Goal: Information Seeking & Learning: Learn about a topic

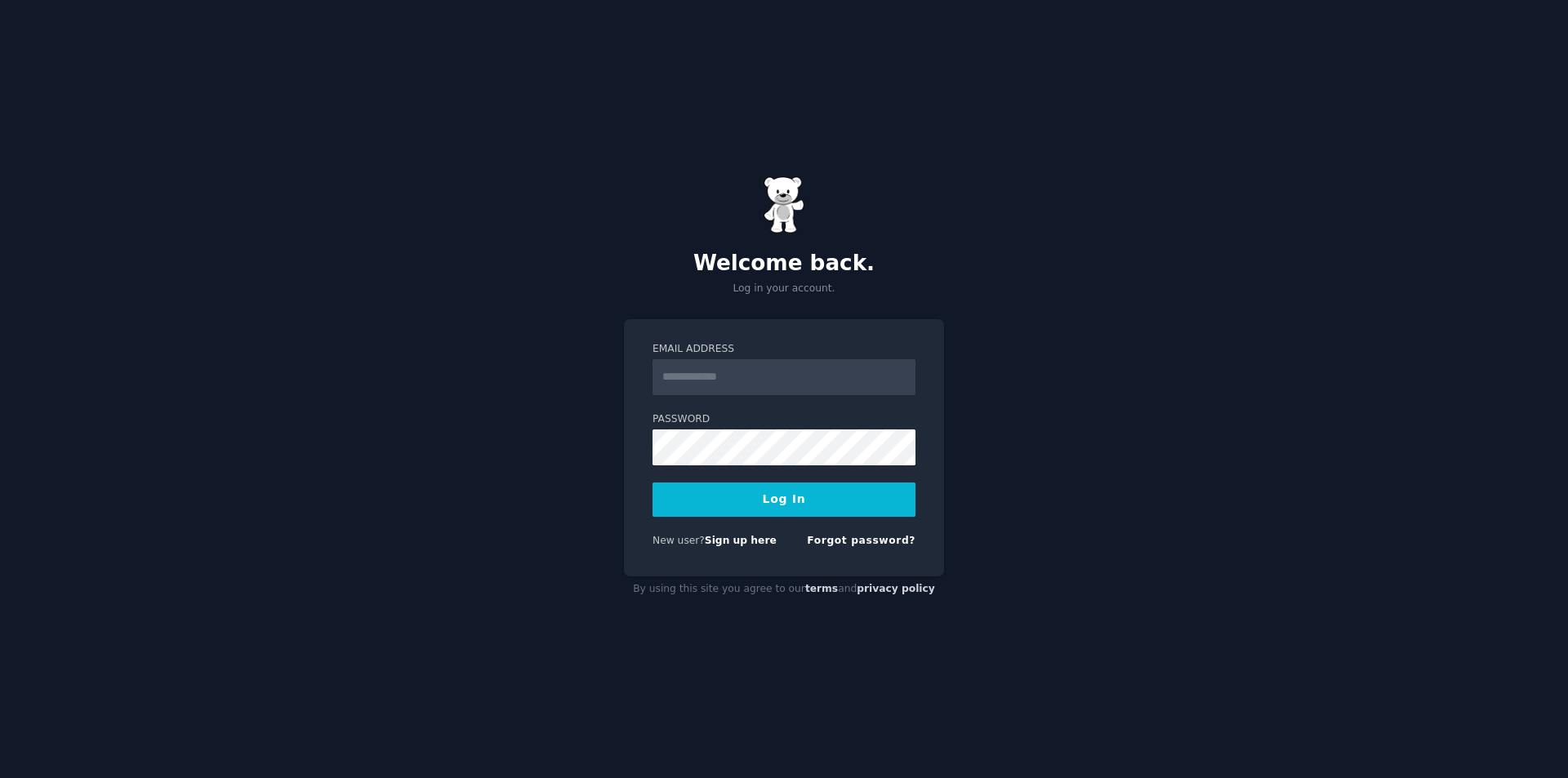
click at [772, 505] on button "Log In" at bounding box center [784, 499] width 263 height 34
click at [752, 385] on input "Email Address" at bounding box center [784, 377] width 263 height 36
type input "**********"
click at [752, 496] on button "Log In" at bounding box center [784, 499] width 263 height 34
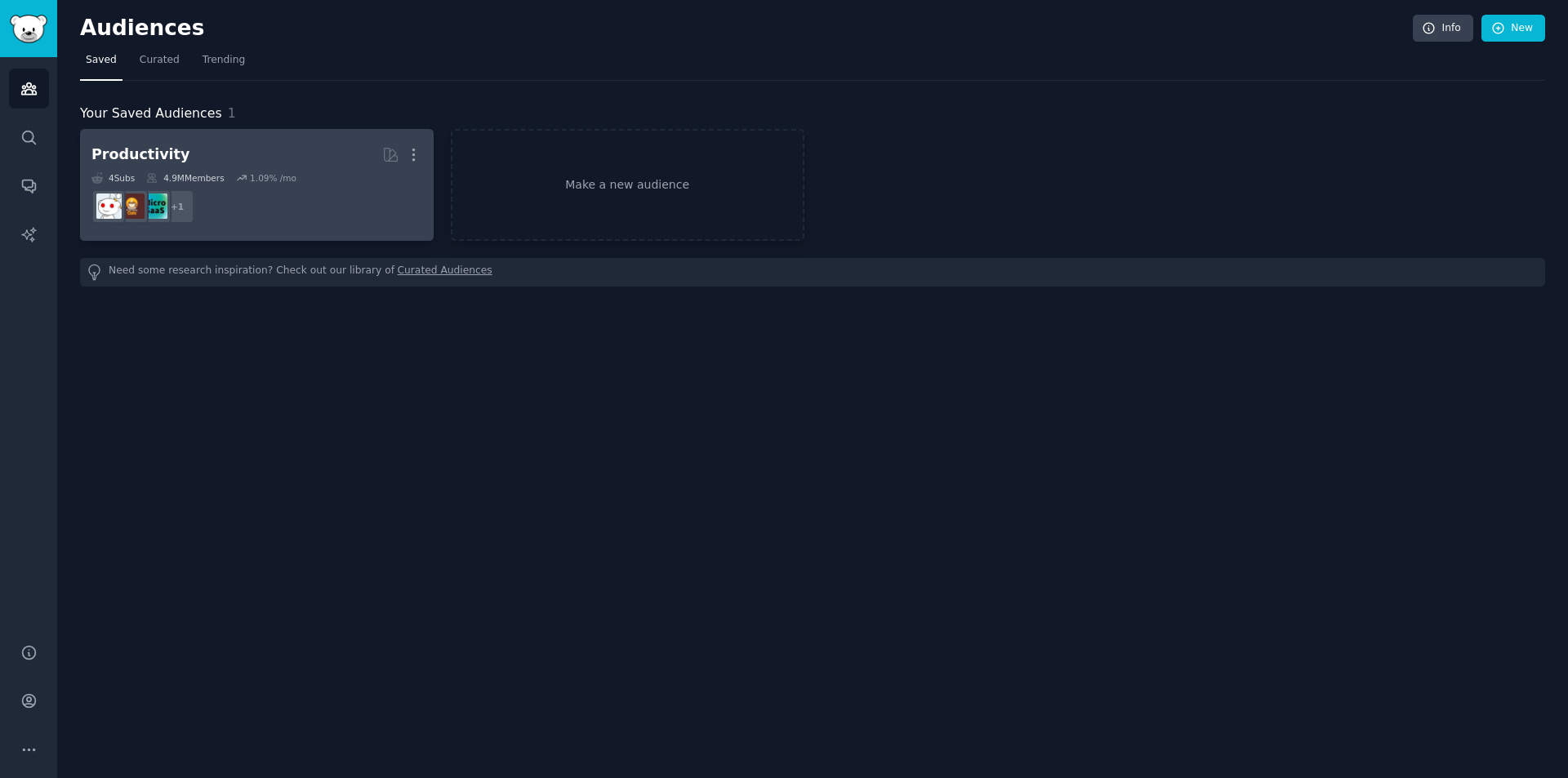
click at [291, 169] on div "Productivity More 4 Sub s 4.9M Members 1.09 % /mo + 1" at bounding box center [257, 185] width 331 height 89
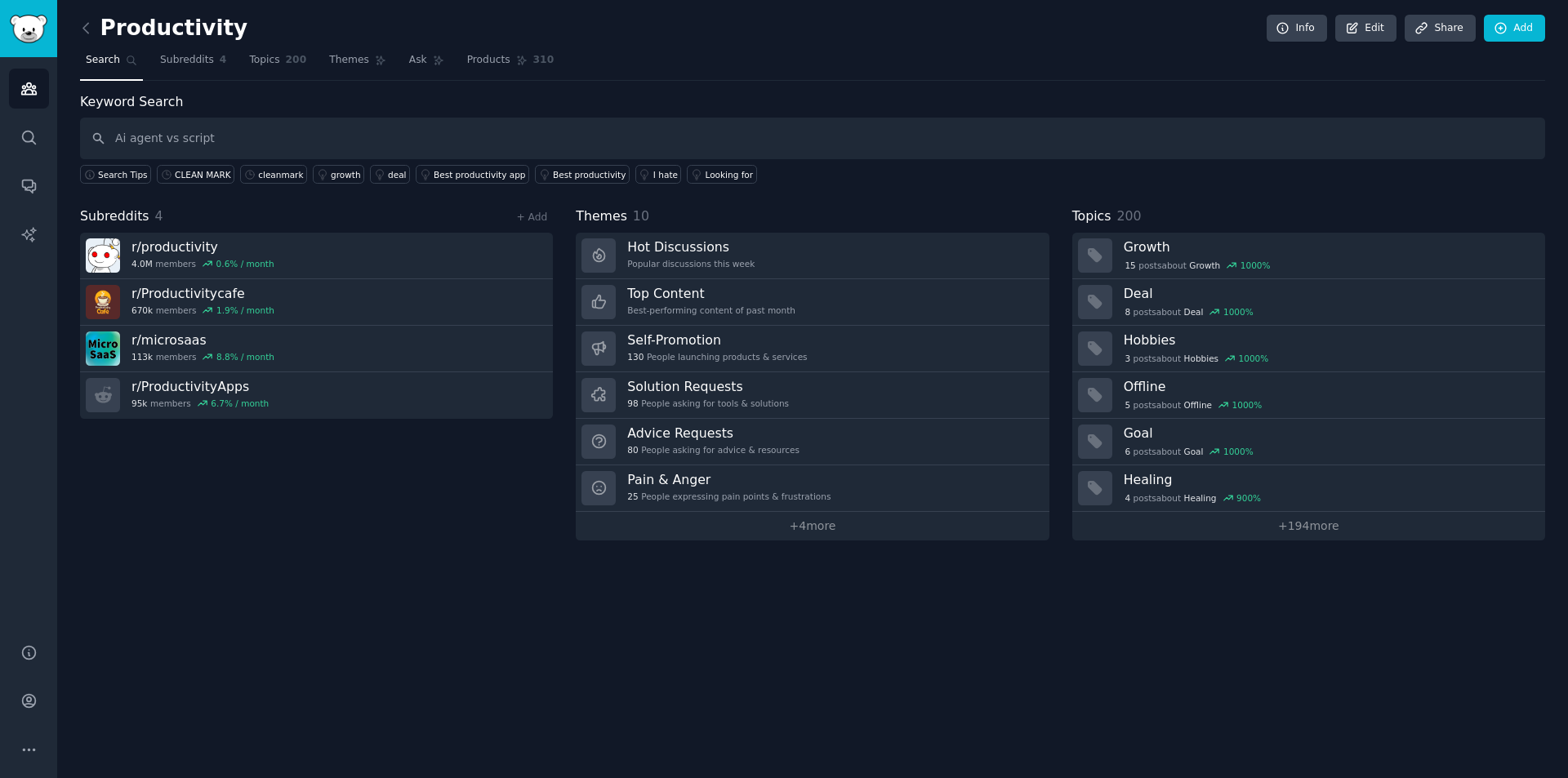
type input "Ai agent vs script"
